Goal: Task Accomplishment & Management: Manage account settings

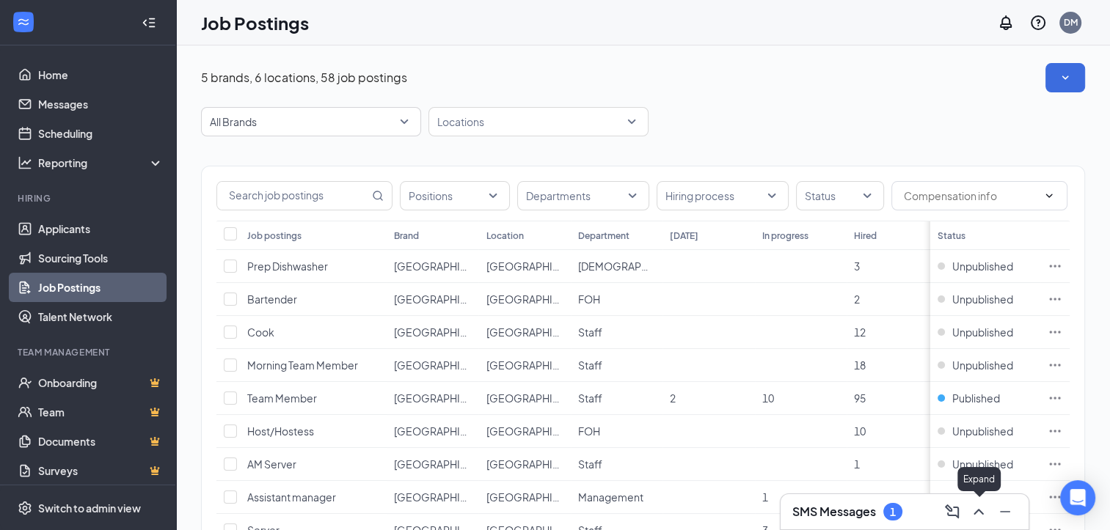
click at [977, 512] on icon "ChevronUp" at bounding box center [978, 512] width 10 height 6
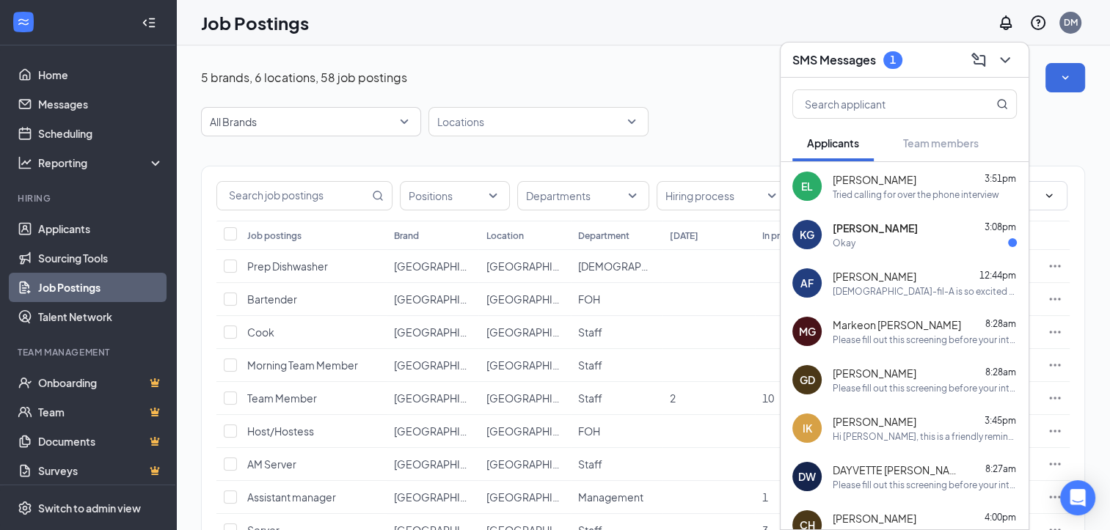
click at [877, 224] on span "[PERSON_NAME]" at bounding box center [874, 228] width 85 height 15
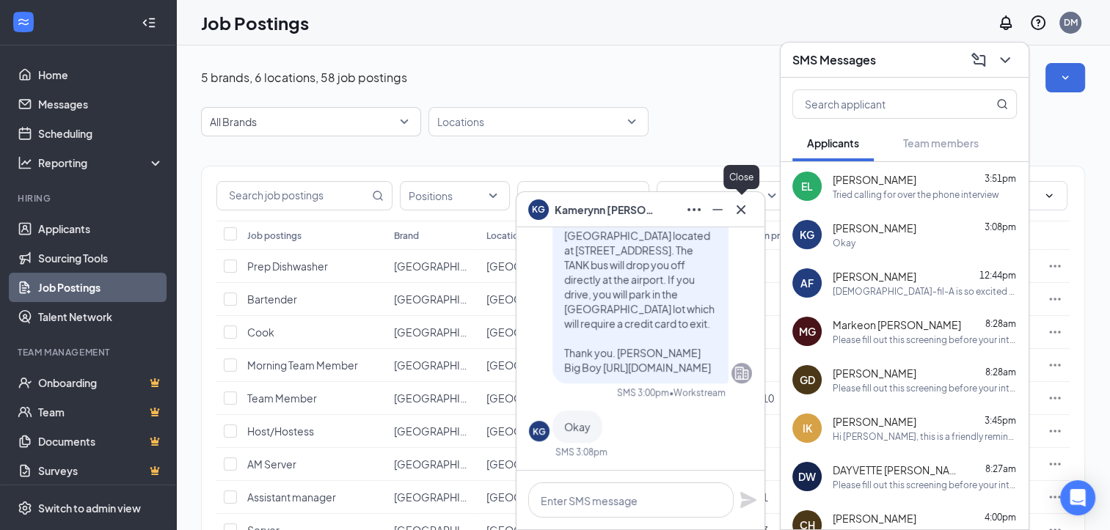
click at [745, 201] on icon "Cross" at bounding box center [741, 210] width 18 height 18
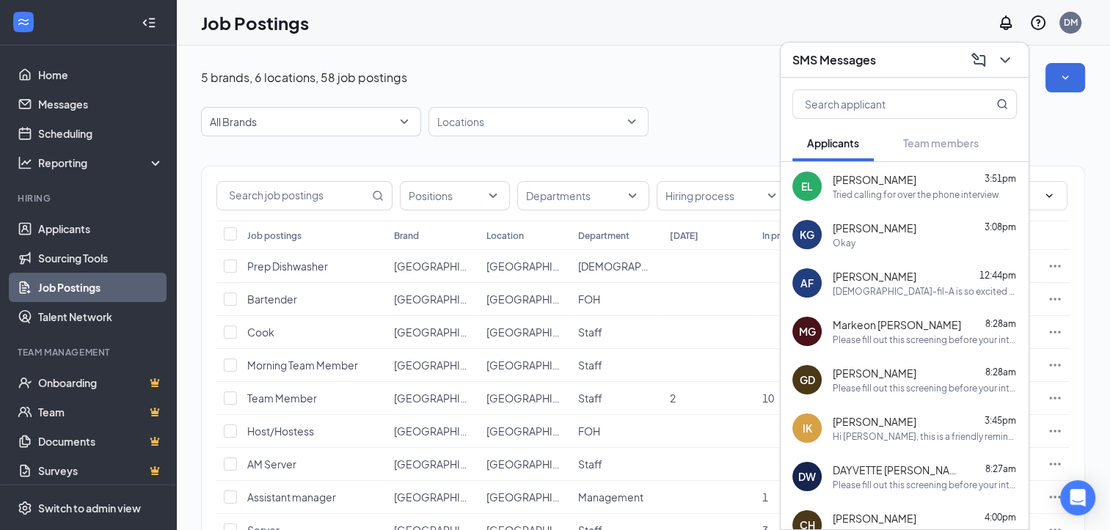
click at [845, 191] on div "Tried calling for over the phone interview" at bounding box center [915, 194] width 166 height 12
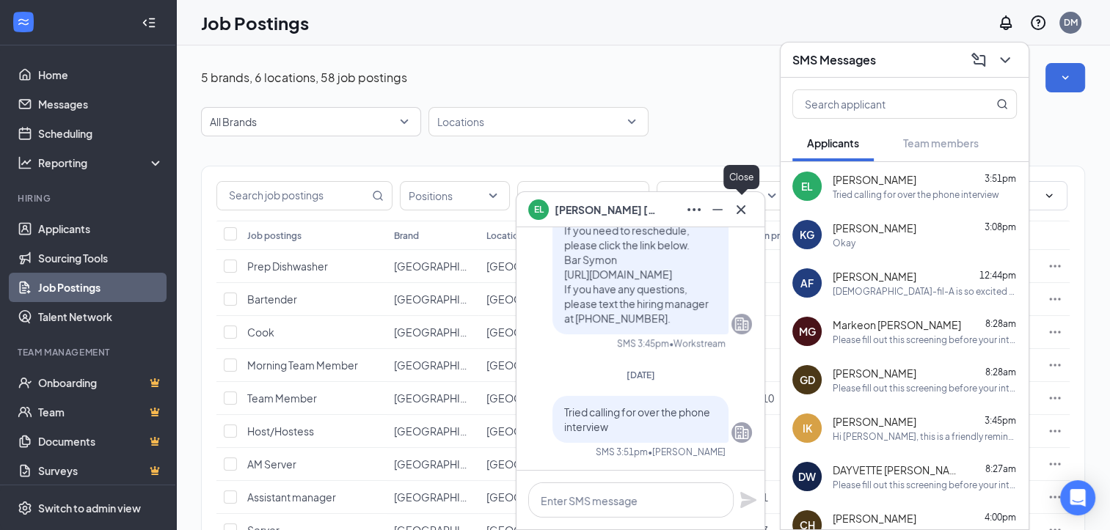
click at [749, 210] on button at bounding box center [740, 209] width 23 height 23
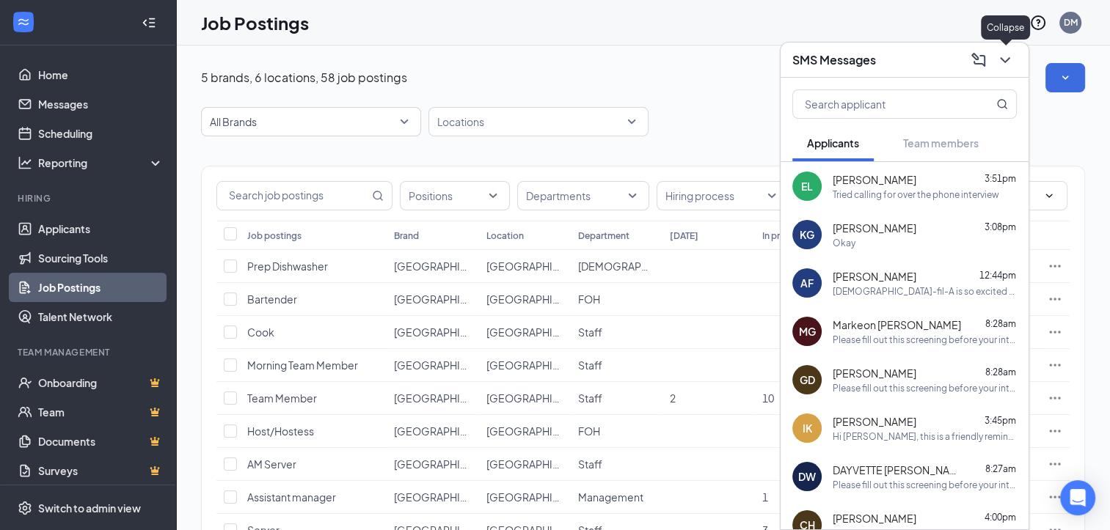
click at [1000, 57] on icon "ChevronDown" at bounding box center [1005, 60] width 10 height 6
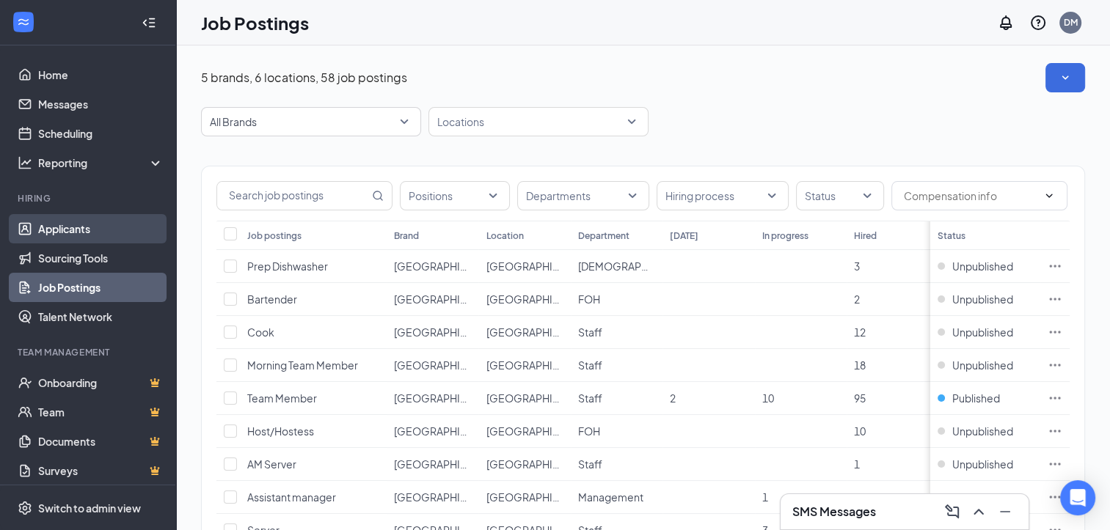
click at [74, 227] on link "Applicants" at bounding box center [100, 228] width 125 height 29
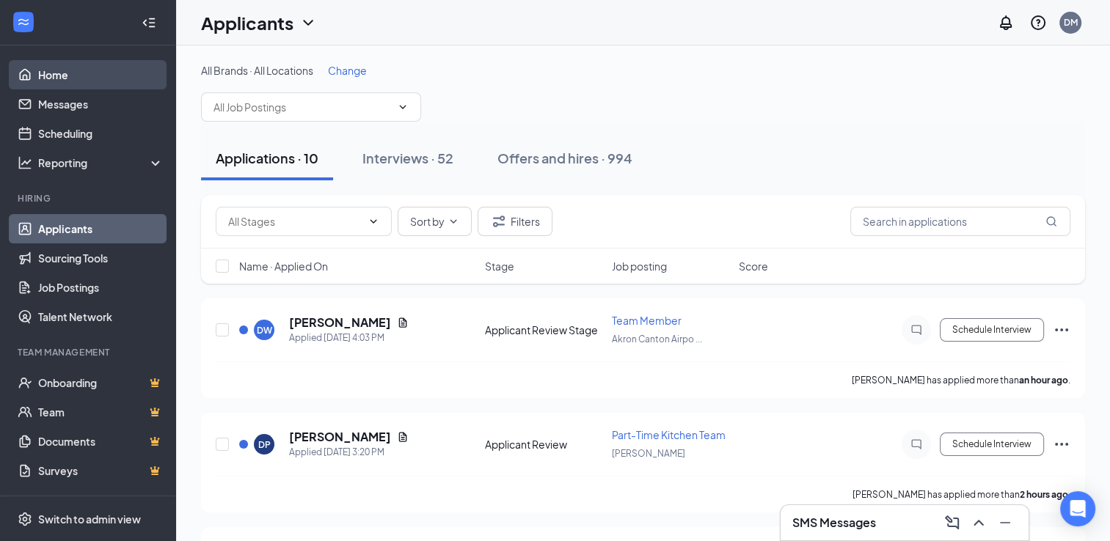
click at [78, 76] on link "Home" at bounding box center [100, 74] width 125 height 29
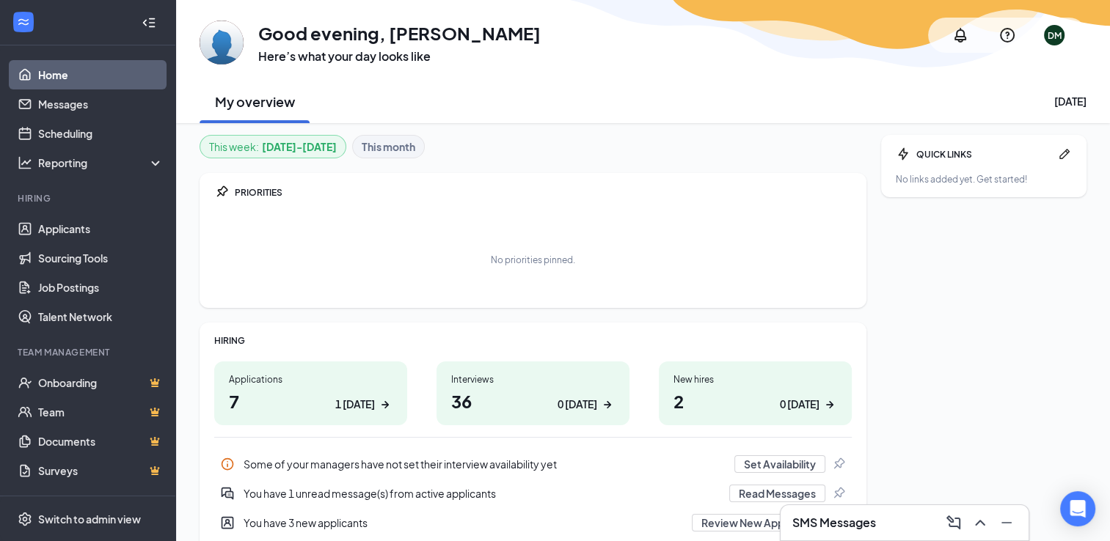
click at [415, 494] on div "You have 1 unread message(s) from active applicants" at bounding box center [481, 493] width 477 height 15
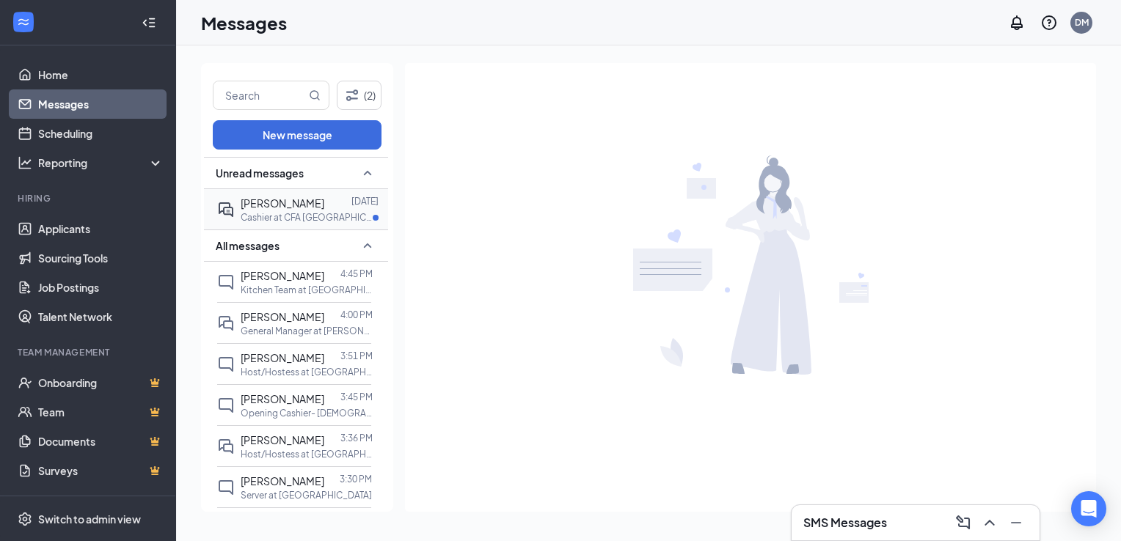
click at [296, 204] on span "[PERSON_NAME]" at bounding box center [283, 203] width 84 height 13
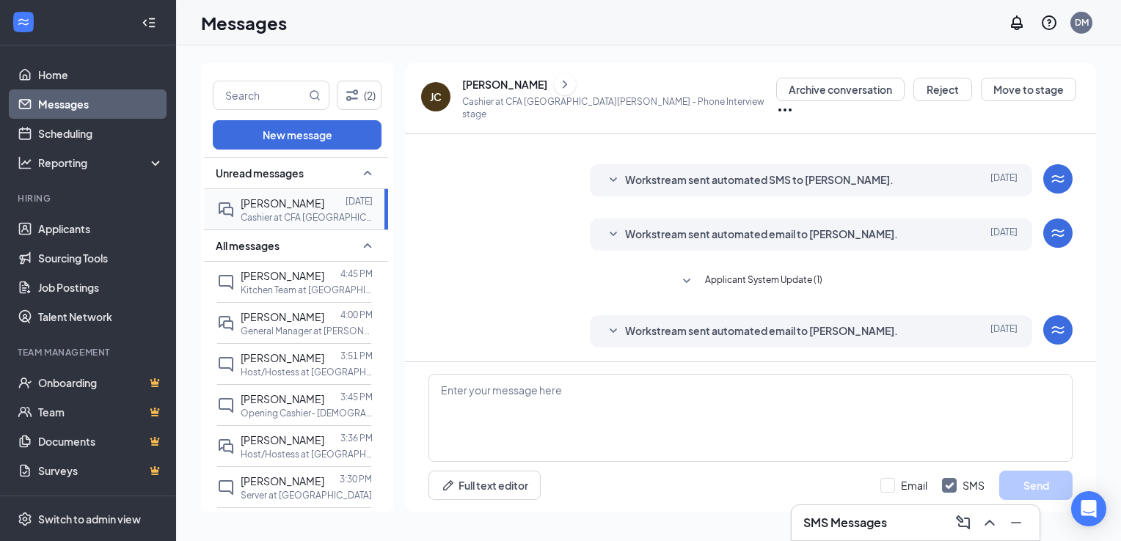
scroll to position [348, 0]
